Goal: Task Accomplishment & Management: Manage account settings

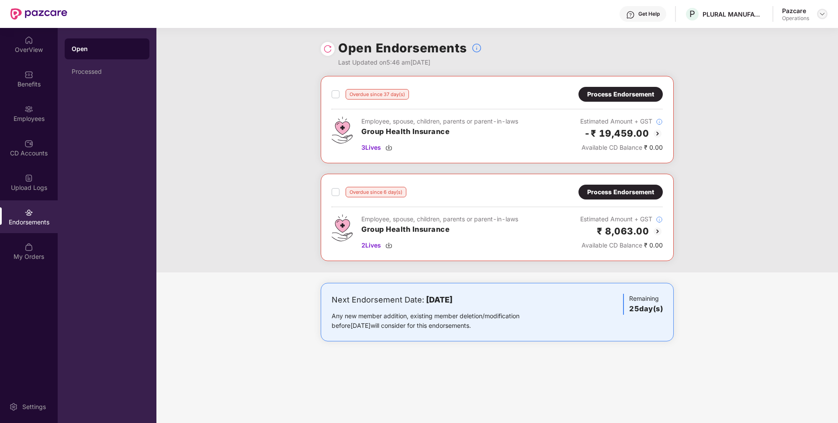
click at [822, 15] on img at bounding box center [822, 13] width 7 height 7
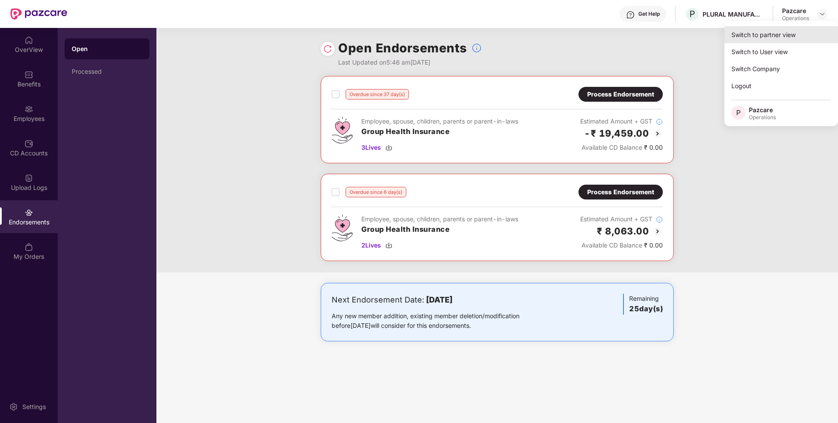
click at [750, 35] on div "Switch to partner view" at bounding box center [782, 34] width 114 height 17
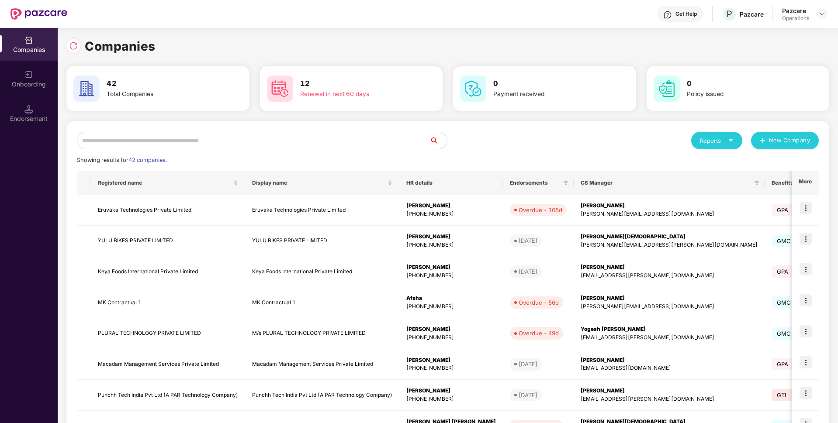
click at [193, 142] on input "text" at bounding box center [253, 140] width 353 height 17
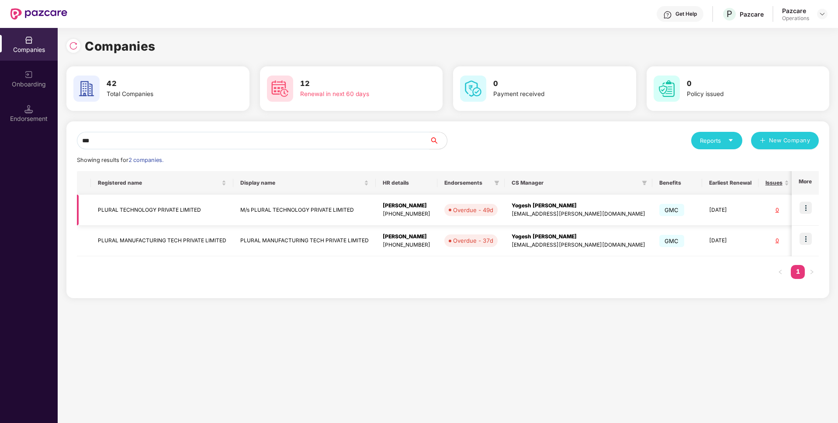
type input "***"
click at [806, 209] on img at bounding box center [806, 208] width 12 height 12
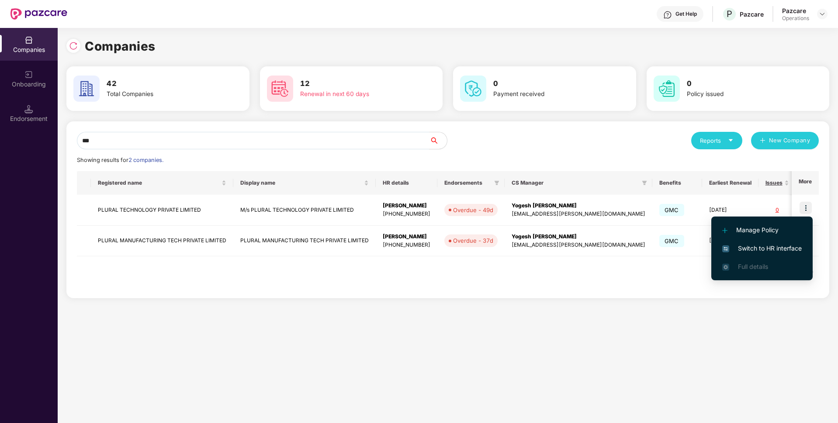
click at [739, 250] on span "Switch to HR interface" at bounding box center [762, 249] width 80 height 10
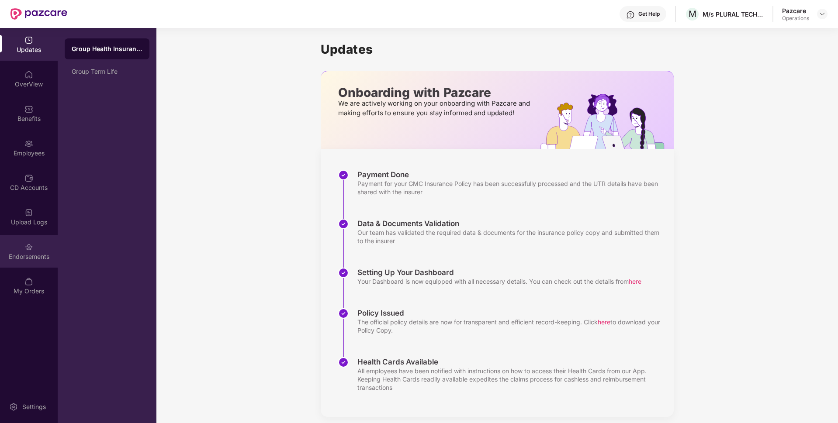
click at [26, 248] on img at bounding box center [28, 247] width 9 height 9
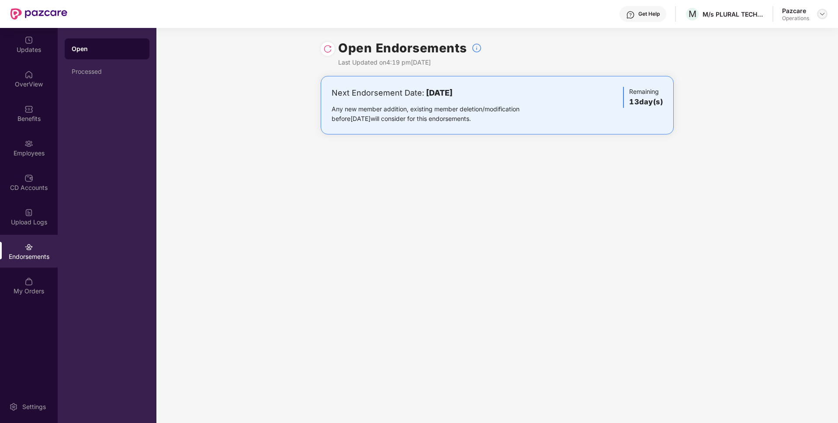
click at [821, 13] on img at bounding box center [822, 13] width 7 height 7
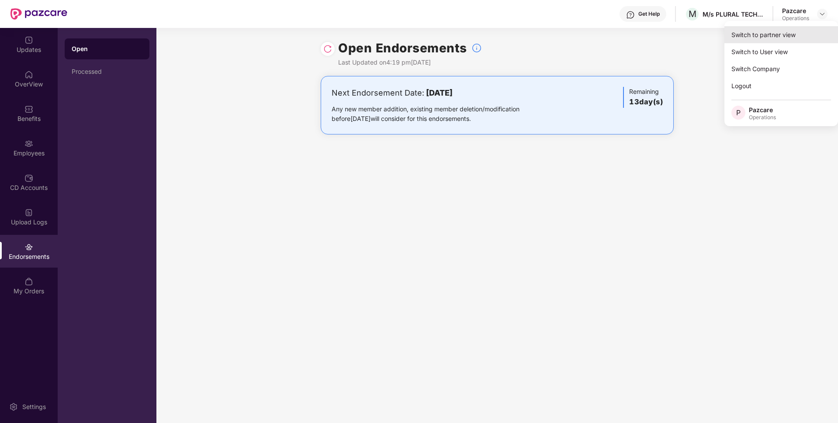
click at [767, 35] on div "Switch to partner view" at bounding box center [782, 34] width 114 height 17
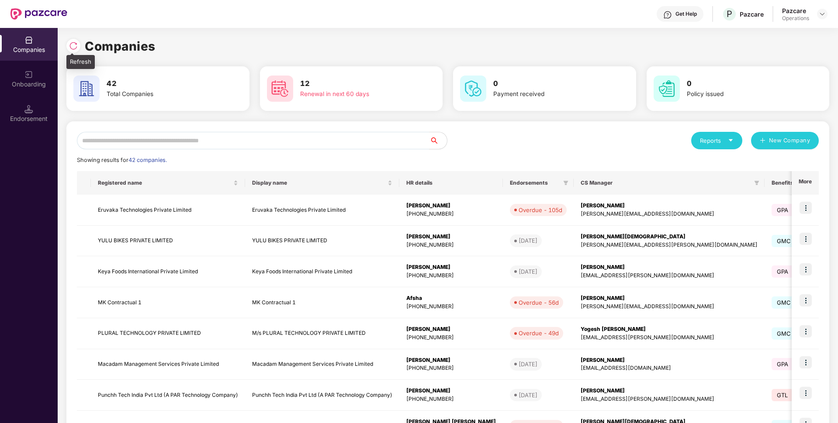
click at [76, 42] on img at bounding box center [73, 46] width 9 height 9
click at [154, 142] on input "text" at bounding box center [253, 140] width 353 height 17
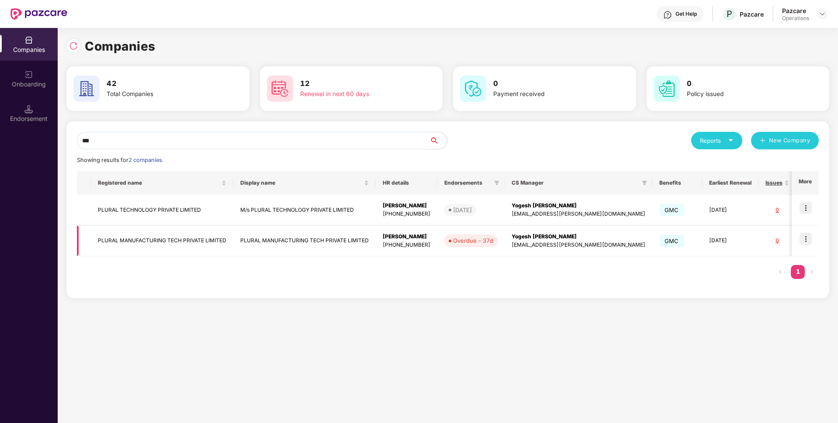
type input "***"
click at [809, 238] on img at bounding box center [806, 239] width 12 height 12
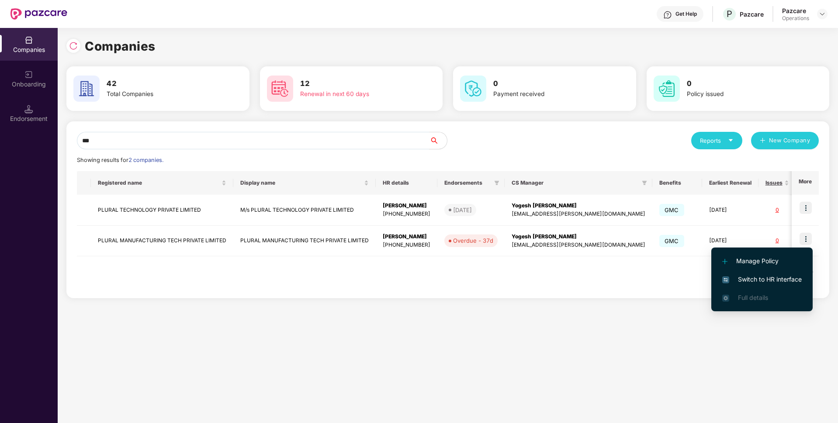
click at [740, 288] on li "Switch to HR interface" at bounding box center [761, 280] width 101 height 18
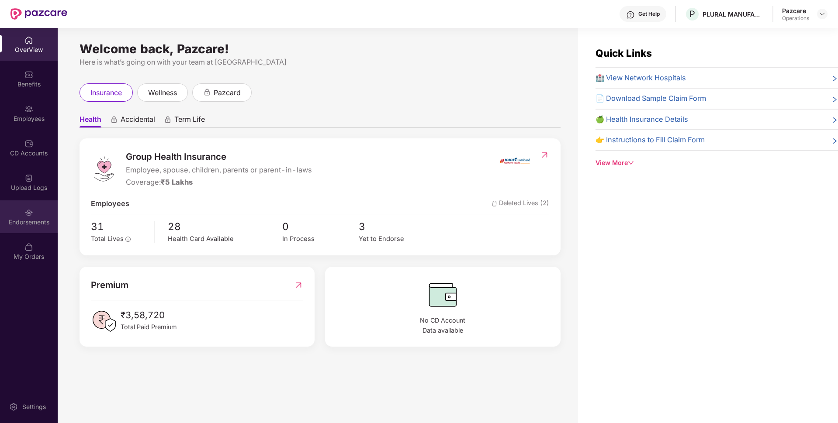
click at [28, 224] on div "Endorsements" at bounding box center [29, 222] width 58 height 9
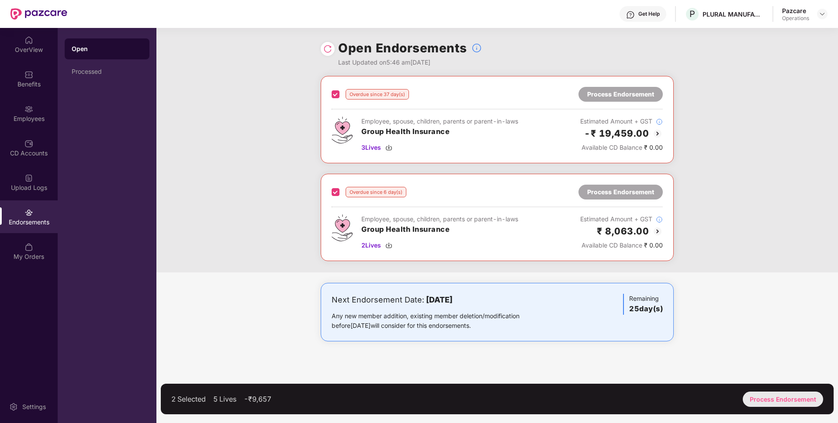
click at [781, 401] on div "Process Endorsement" at bounding box center [783, 399] width 80 height 15
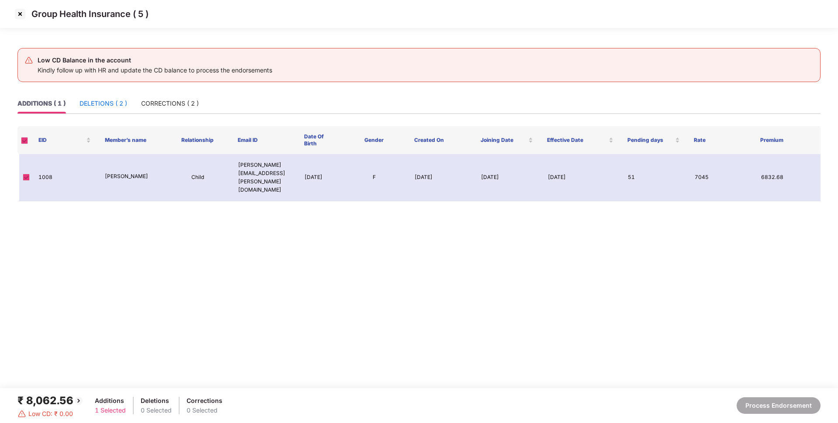
click at [112, 104] on div "DELETIONS ( 2 )" at bounding box center [104, 104] width 48 height 10
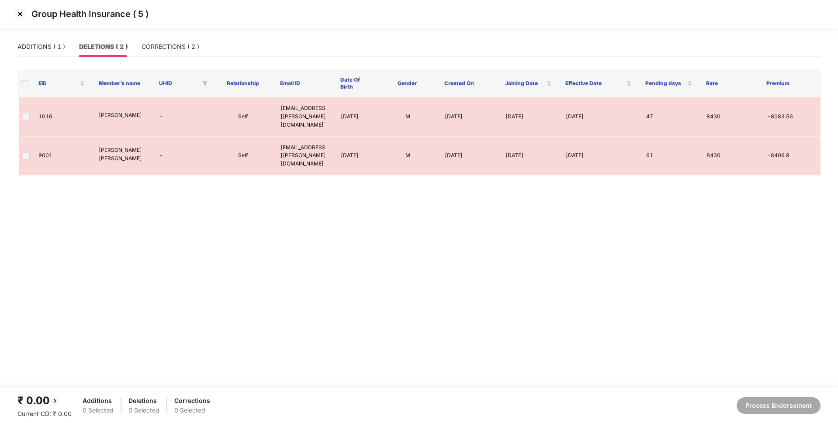
click at [20, 80] on th at bounding box center [24, 83] width 14 height 28
click at [174, 43] on div "CORRECTIONS ( 2 )" at bounding box center [171, 47] width 58 height 10
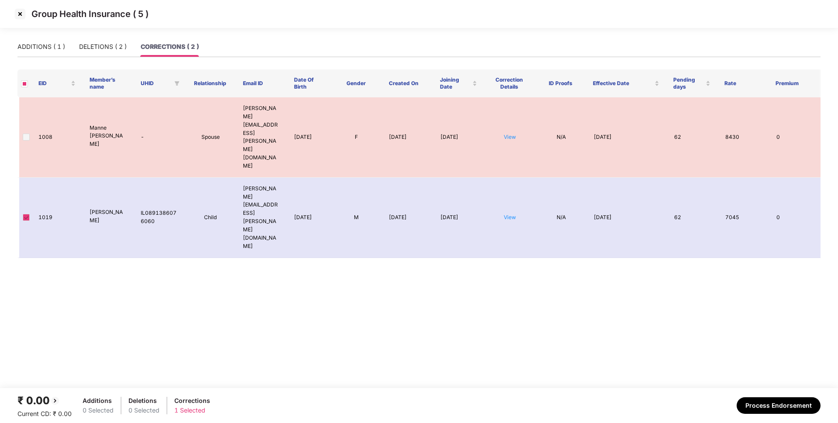
click at [18, 15] on img at bounding box center [20, 14] width 14 height 14
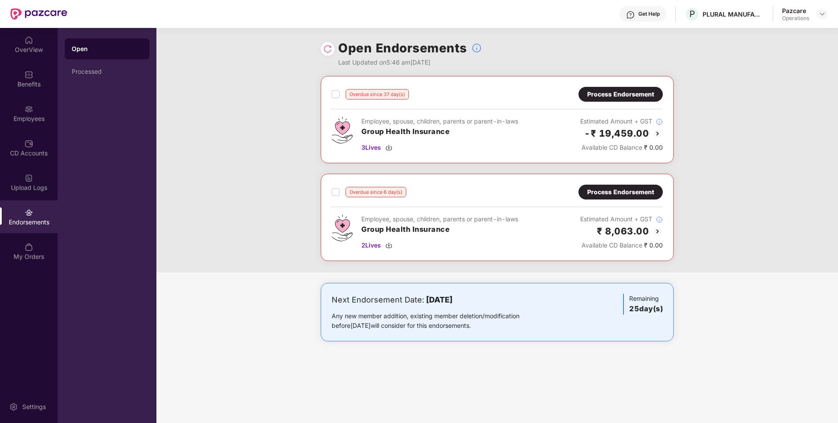
click at [631, 187] on div "Process Endorsement" at bounding box center [621, 192] width 84 height 15
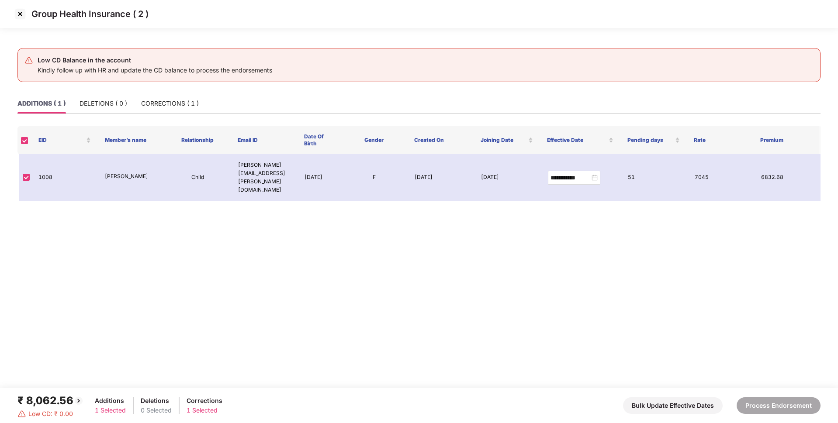
click at [21, 14] on img at bounding box center [20, 14] width 14 height 14
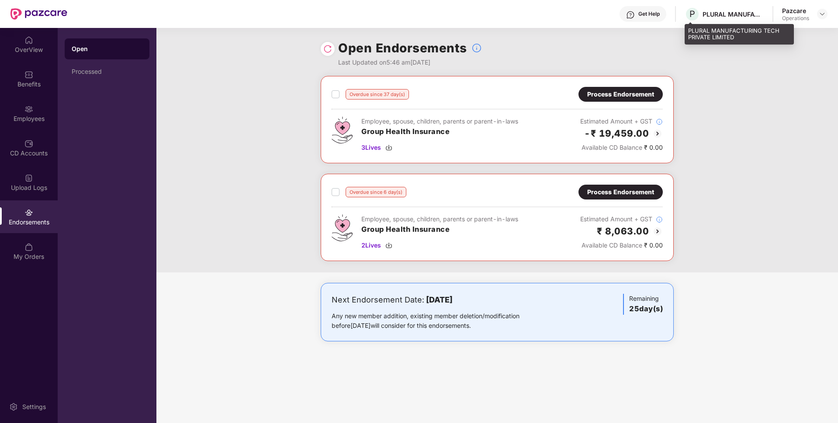
click at [691, 23] on span at bounding box center [690, 23] width 4 height 2
click at [692, 31] on div "PLURAL MANUFACTURING TECH PRIVATE LIMITED" at bounding box center [739, 34] width 109 height 21
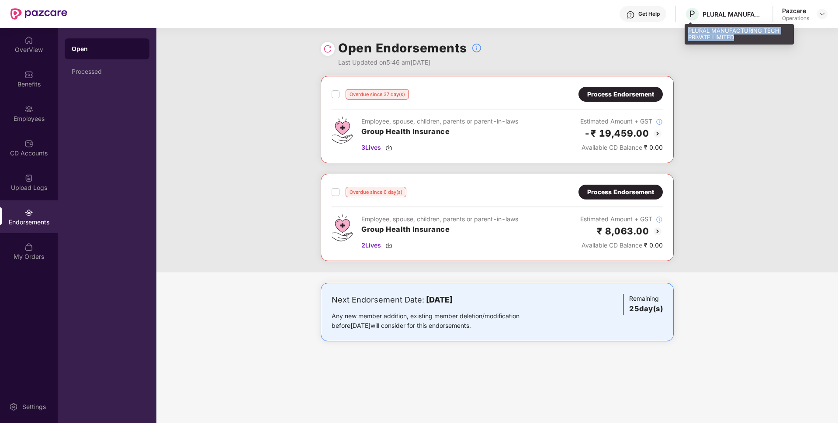
copy div "PLURAL MANUFACTURING TECH PRIVATE LIMITED"
click at [822, 18] on div at bounding box center [822, 14] width 10 height 10
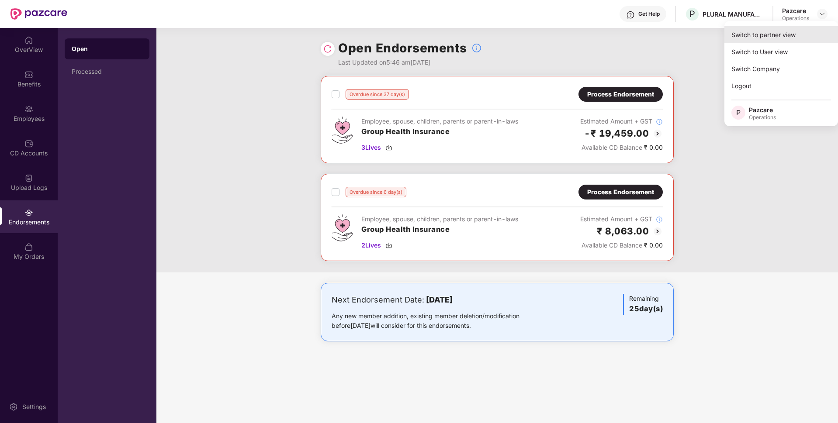
click at [756, 34] on div "Switch to partner view" at bounding box center [782, 34] width 114 height 17
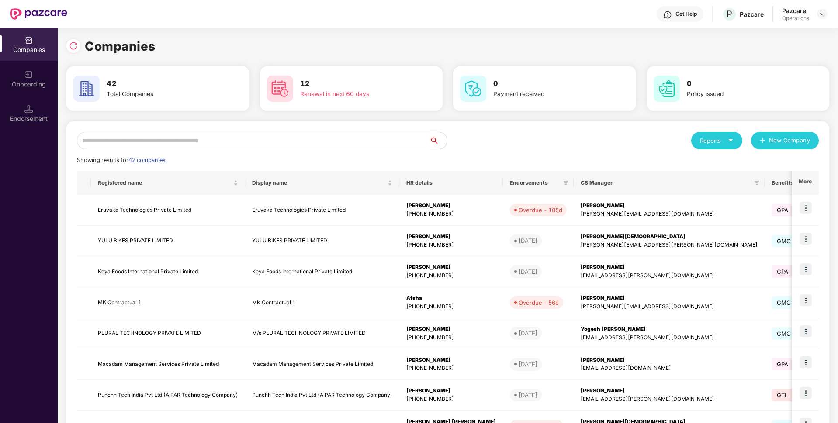
click at [250, 137] on input "text" at bounding box center [253, 140] width 353 height 17
paste input "**********"
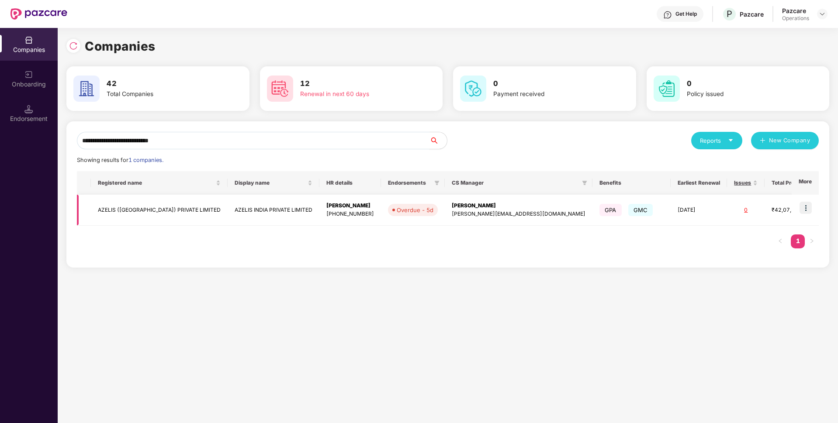
type input "**********"
click at [806, 209] on img at bounding box center [806, 208] width 12 height 12
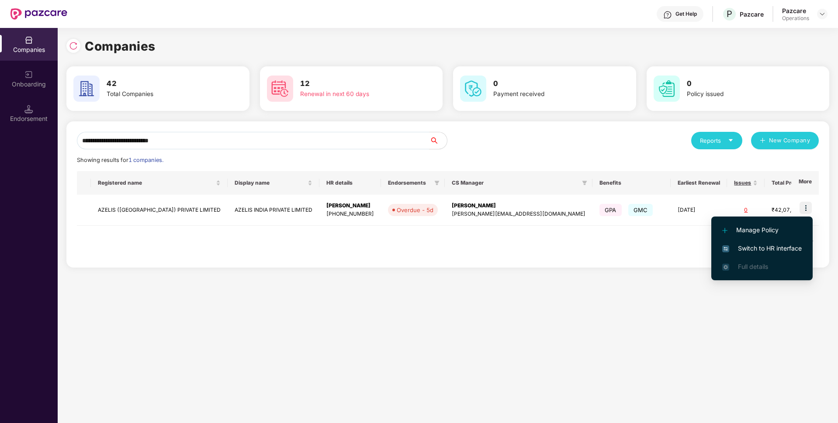
click at [749, 248] on span "Switch to HR interface" at bounding box center [762, 249] width 80 height 10
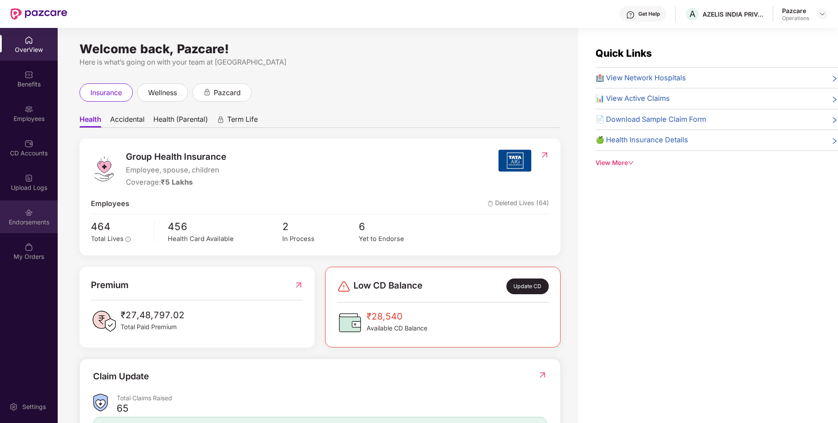
click at [16, 217] on div "Endorsements" at bounding box center [29, 217] width 58 height 33
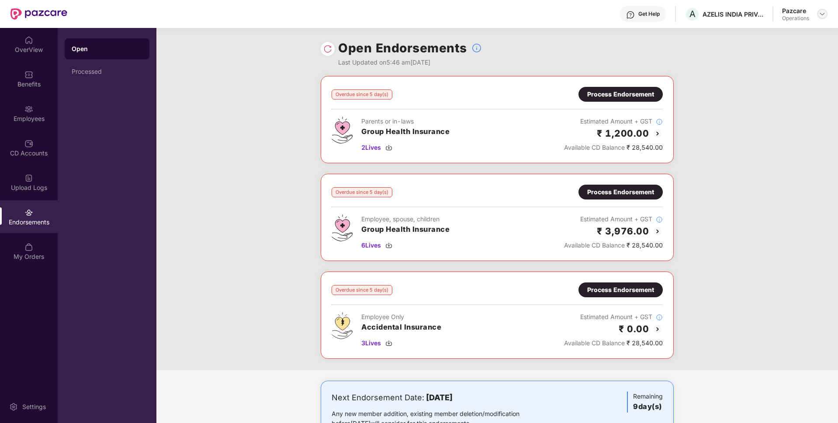
click at [823, 18] on div at bounding box center [822, 14] width 10 height 10
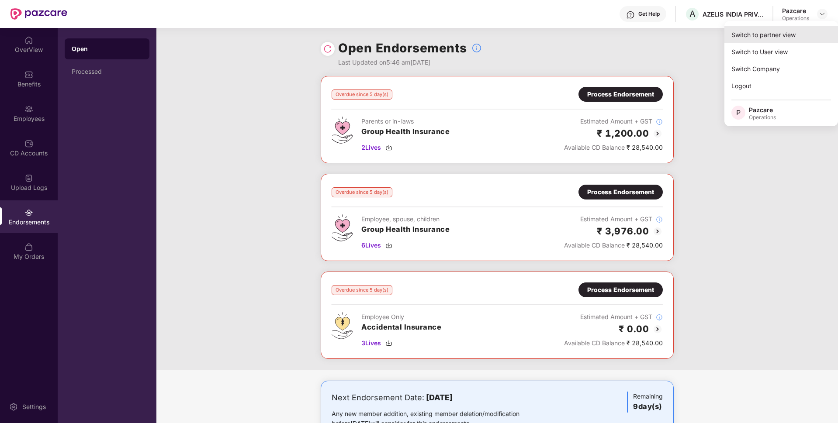
click at [749, 28] on div "Switch to partner view" at bounding box center [782, 34] width 114 height 17
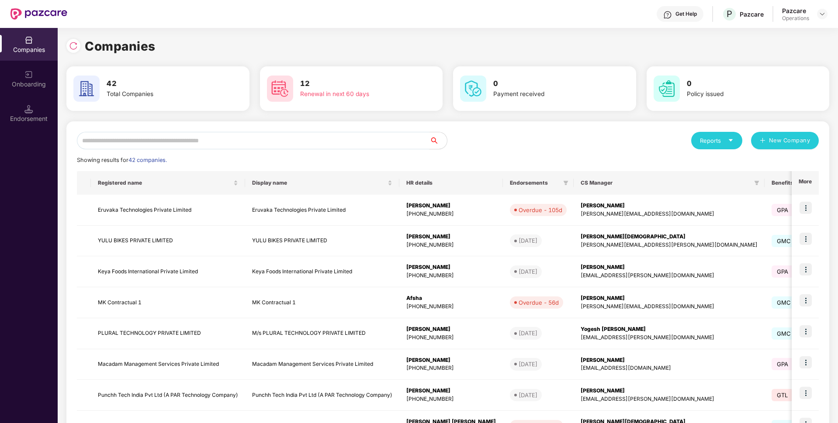
click at [275, 141] on input "text" at bounding box center [253, 140] width 353 height 17
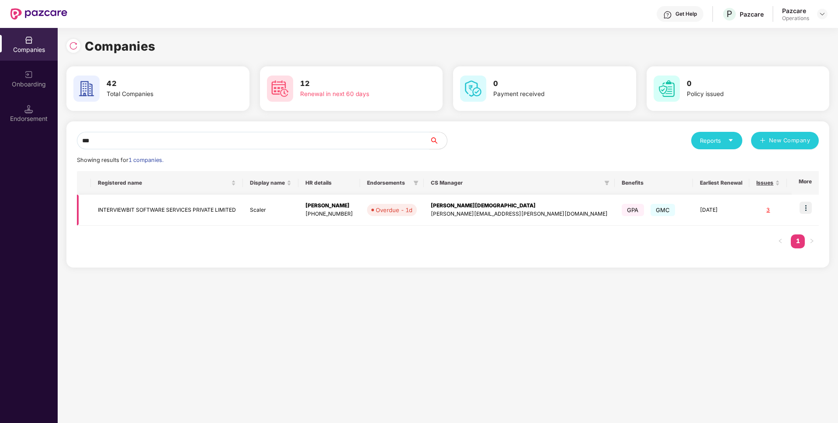
type input "***"
click at [810, 207] on img at bounding box center [806, 208] width 12 height 12
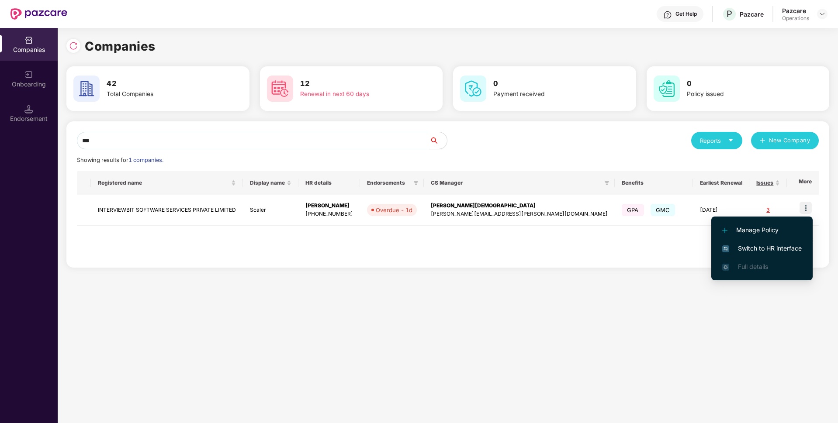
click at [752, 249] on span "Switch to HR interface" at bounding box center [762, 249] width 80 height 10
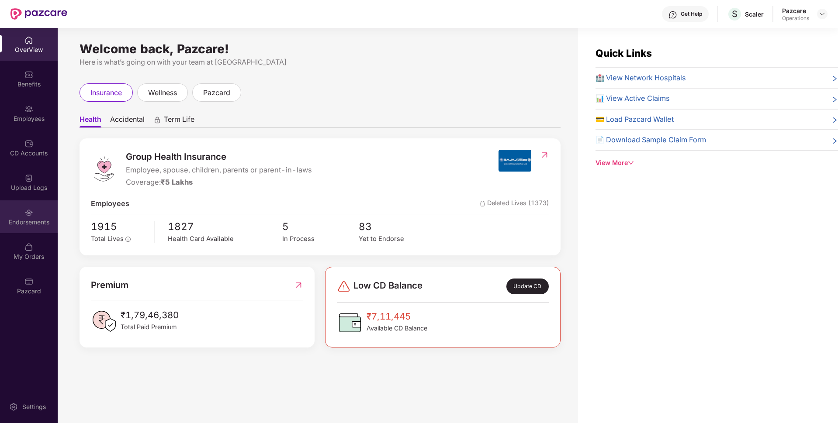
click at [36, 219] on div "Endorsements" at bounding box center [29, 222] width 58 height 9
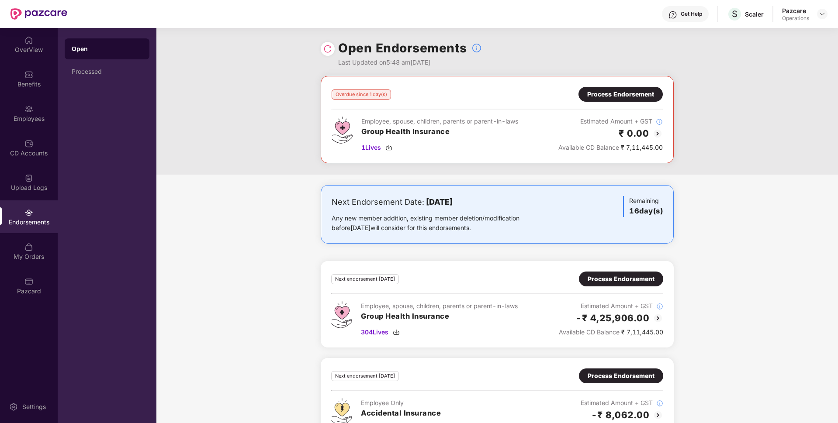
click at [623, 96] on div "Process Endorsement" at bounding box center [620, 95] width 67 height 10
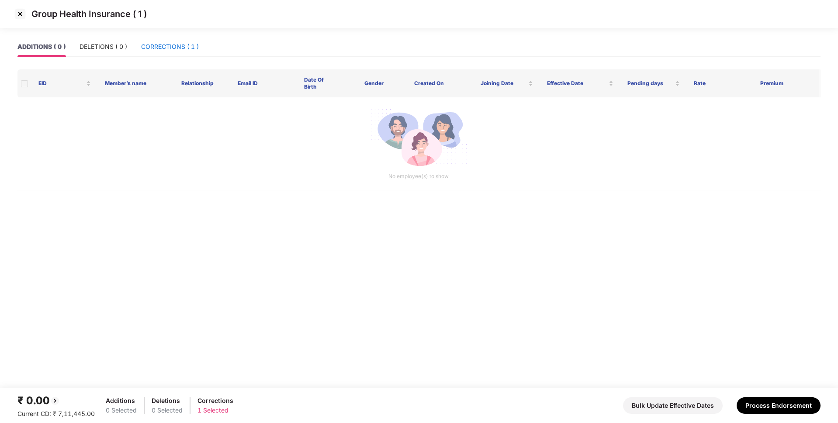
click at [172, 50] on div "CORRECTIONS ( 1 )" at bounding box center [170, 47] width 58 height 10
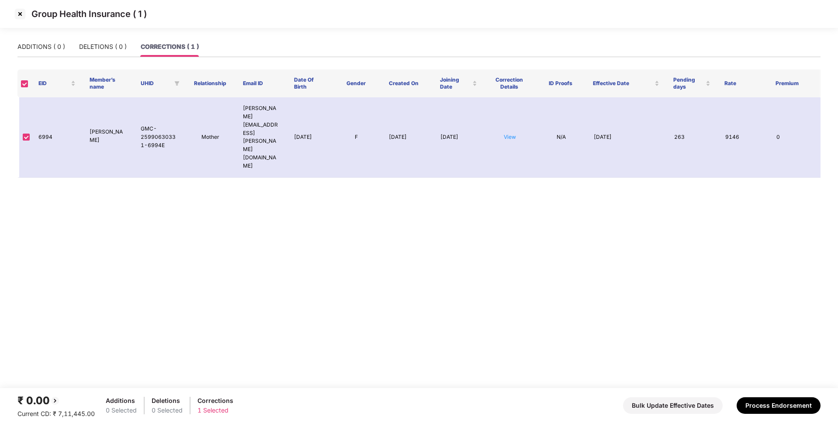
click at [17, 15] on img at bounding box center [20, 14] width 14 height 14
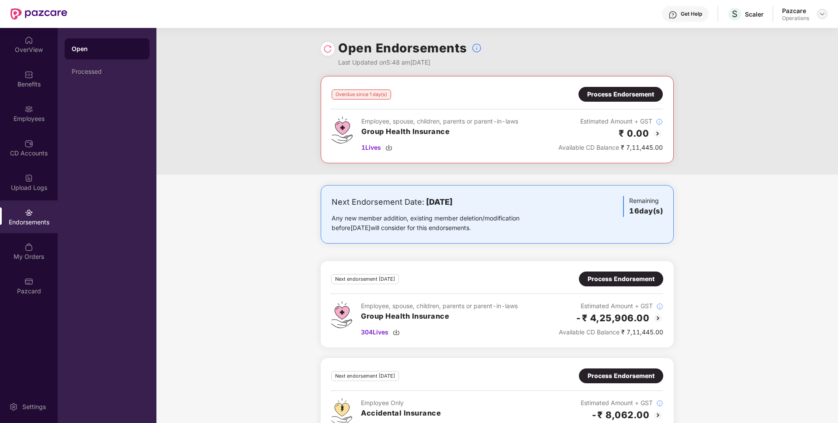
click at [819, 18] on div at bounding box center [822, 14] width 10 height 10
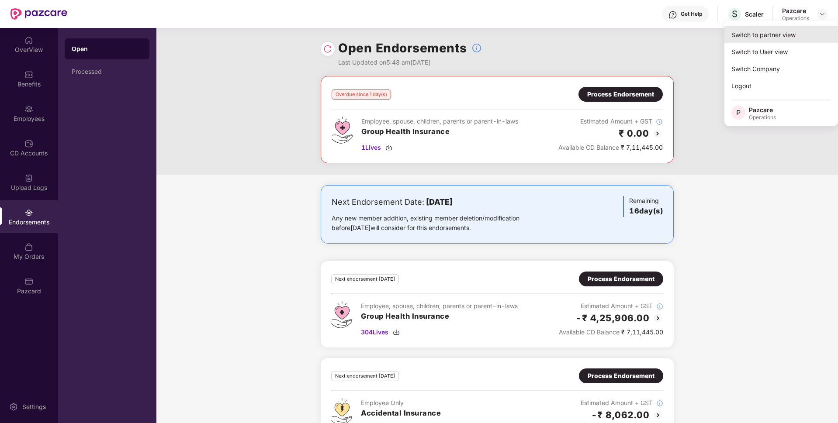
click at [775, 31] on div "Switch to partner view" at bounding box center [782, 34] width 114 height 17
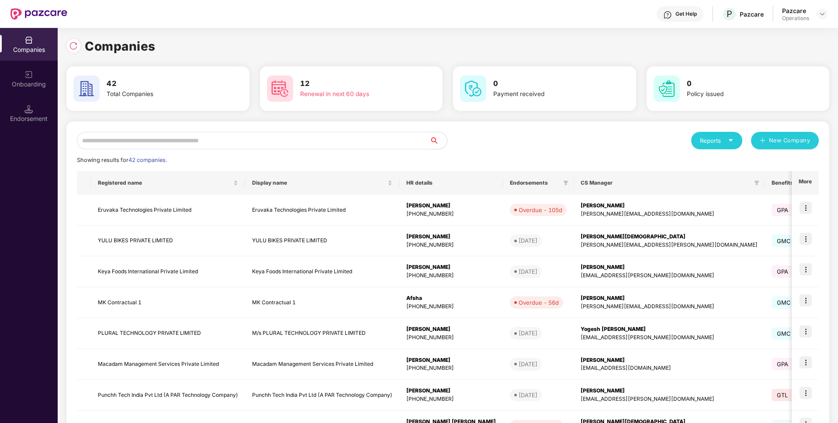
click at [278, 144] on input "text" at bounding box center [253, 140] width 353 height 17
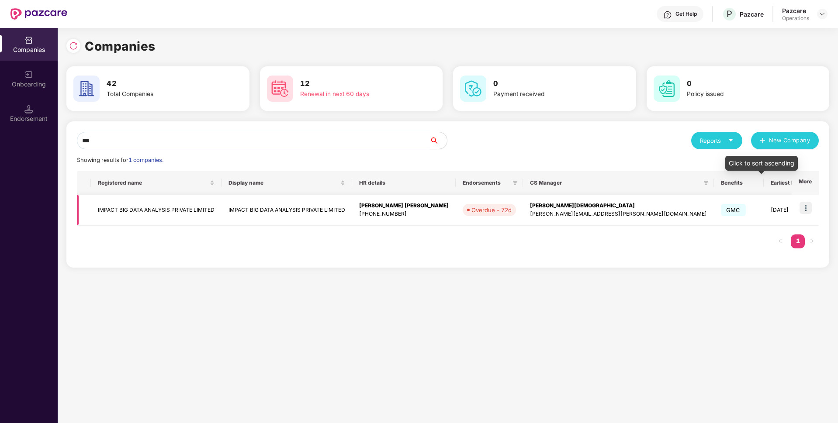
type input "***"
click at [806, 208] on img at bounding box center [806, 208] width 12 height 12
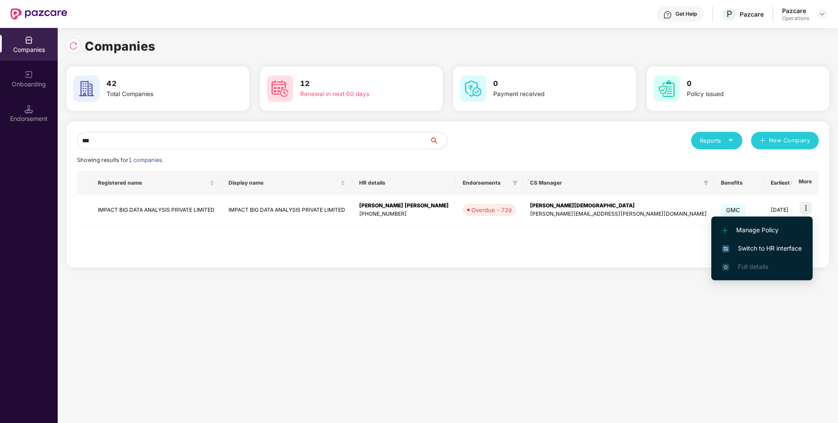
click at [741, 253] on span "Switch to HR interface" at bounding box center [762, 249] width 80 height 10
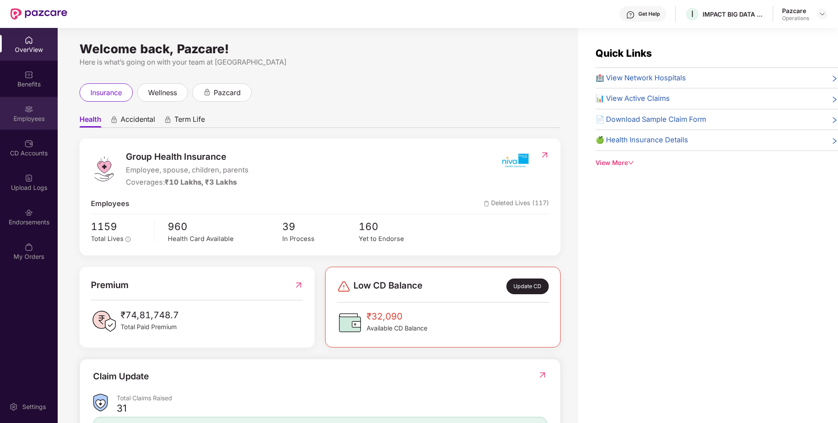
click at [31, 122] on div "Employees" at bounding box center [29, 118] width 58 height 9
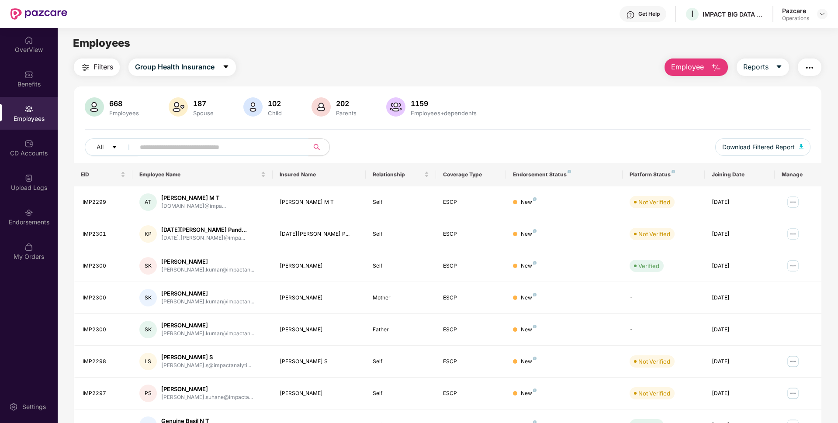
click at [178, 146] on input "text" at bounding box center [218, 147] width 157 height 13
paste input "********"
type input "********"
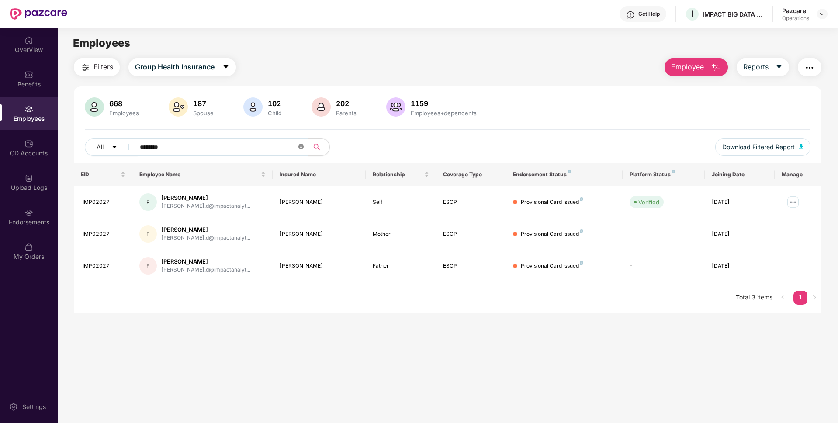
click at [299, 144] on icon "close-circle" at bounding box center [300, 146] width 5 height 5
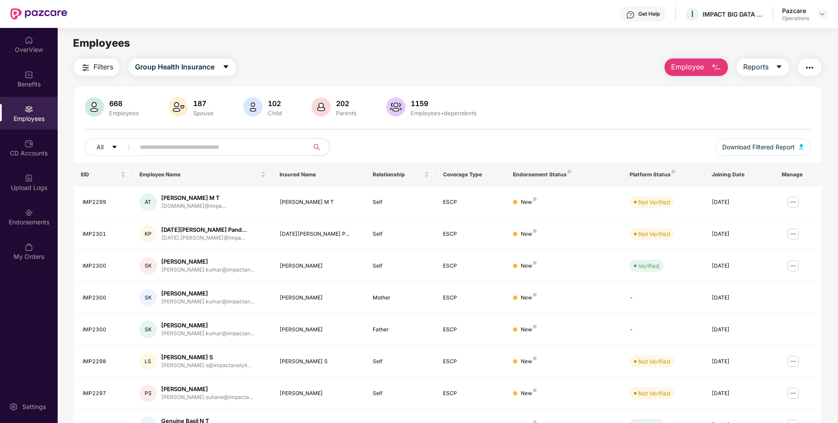
click at [809, 68] on img "button" at bounding box center [810, 67] width 10 height 10
click at [552, 110] on div "668 Employees 187 Spouse 102 Child 202 Parents 1159 Employees+dependents" at bounding box center [448, 107] width 726 height 21
click at [23, 226] on div "Endorsements" at bounding box center [29, 222] width 58 height 9
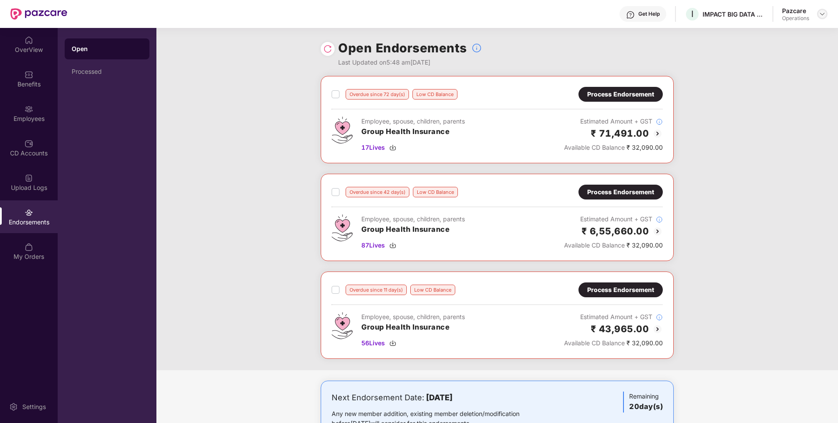
click at [822, 14] on img at bounding box center [822, 13] width 7 height 7
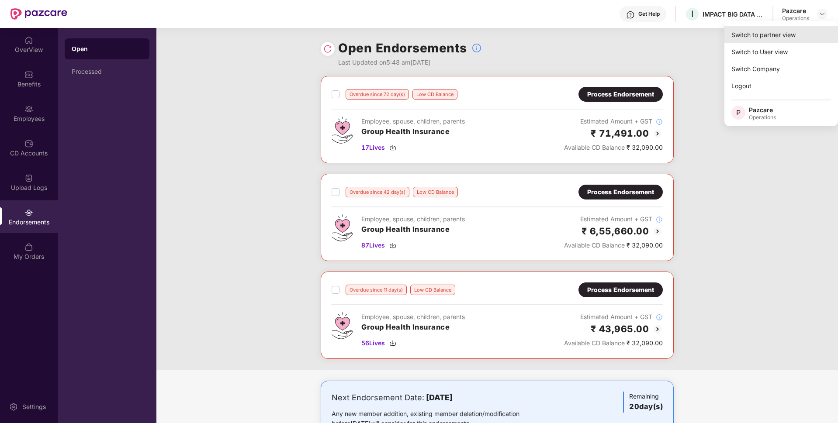
click at [762, 33] on div "Switch to partner view" at bounding box center [782, 34] width 114 height 17
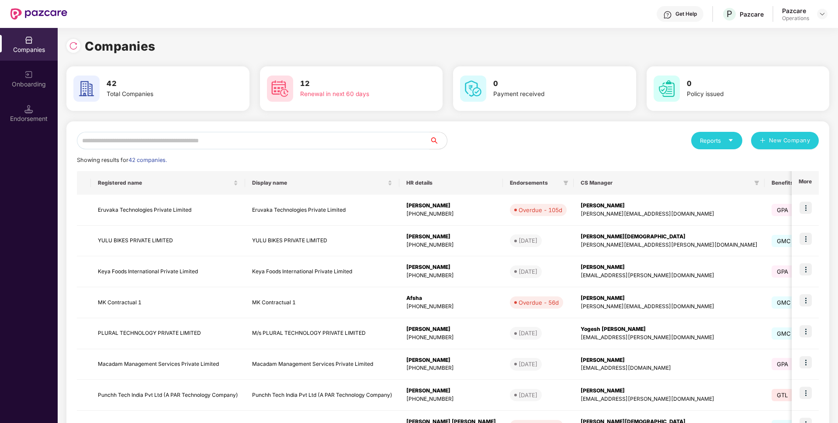
click at [330, 137] on input "text" at bounding box center [253, 140] width 353 height 17
paste input "**********"
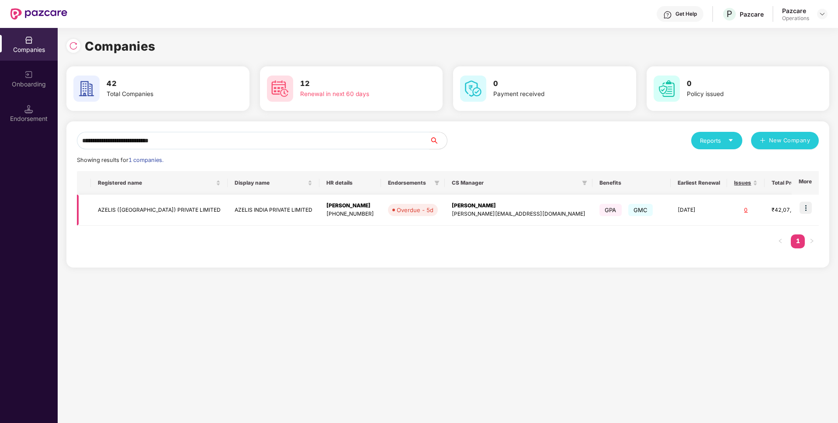
type input "**********"
click at [807, 203] on img at bounding box center [806, 208] width 12 height 12
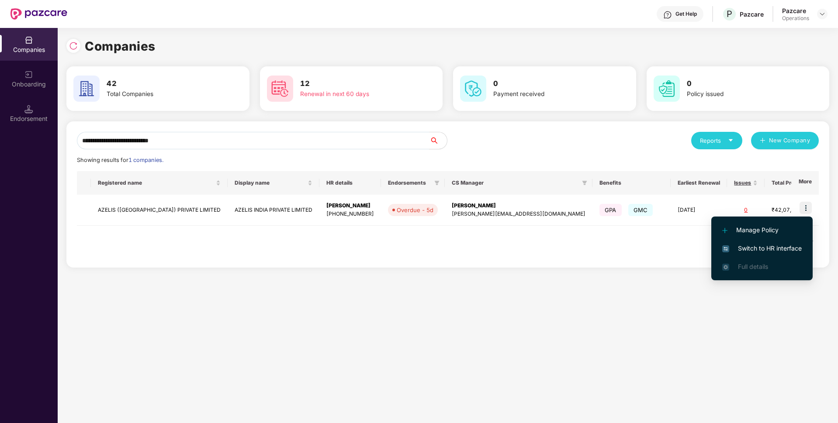
click at [743, 252] on span "Switch to HR interface" at bounding box center [762, 249] width 80 height 10
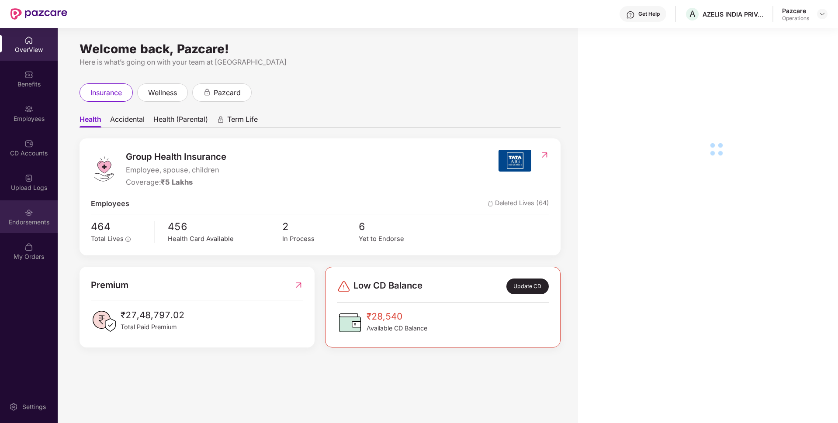
click at [56, 217] on div "Endorsements" at bounding box center [29, 217] width 58 height 33
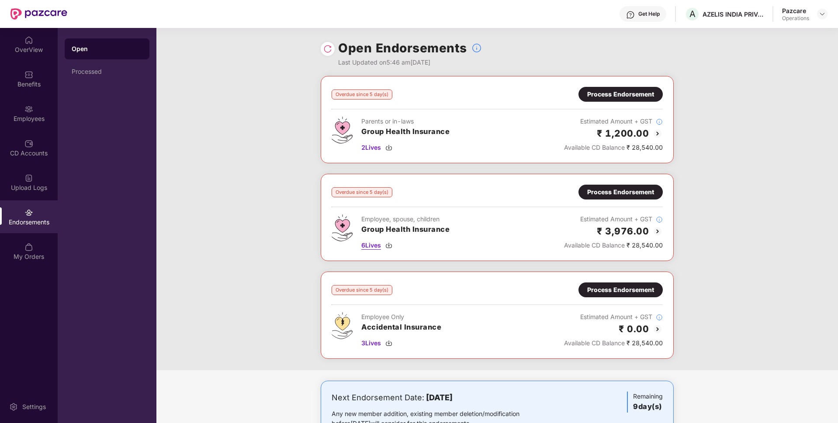
click at [372, 242] on span "6 Lives" at bounding box center [371, 246] width 20 height 10
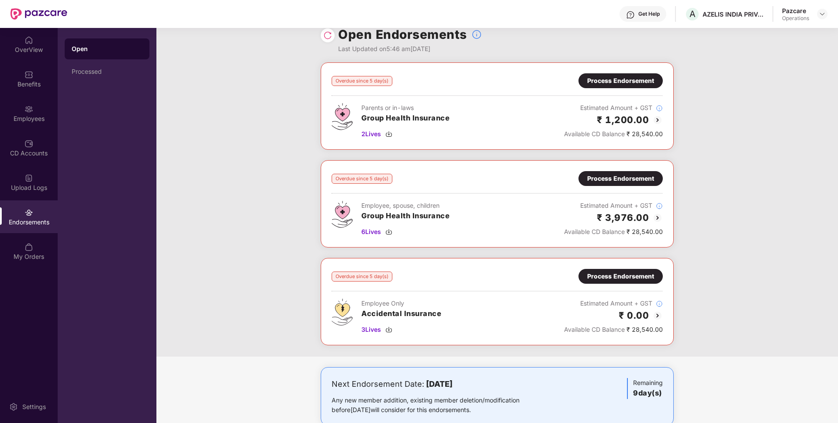
scroll to position [10, 0]
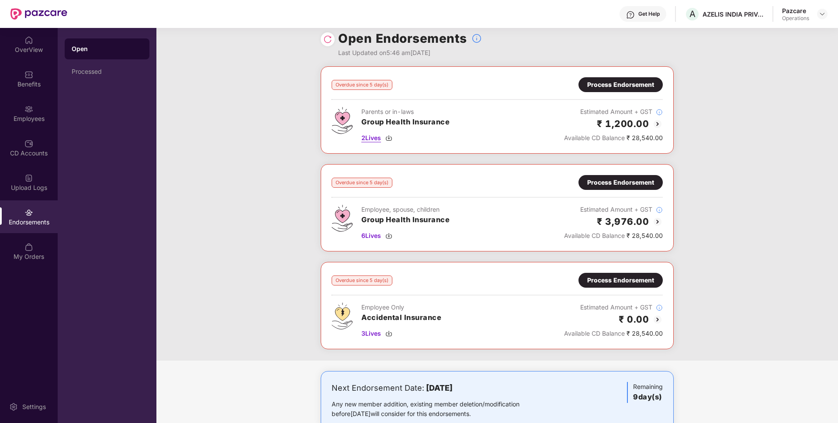
click at [372, 141] on span "2 Lives" at bounding box center [371, 138] width 20 height 10
click at [372, 331] on span "3 Lives" at bounding box center [371, 334] width 20 height 10
